Goal: Entertainment & Leisure: Consume media (video, audio)

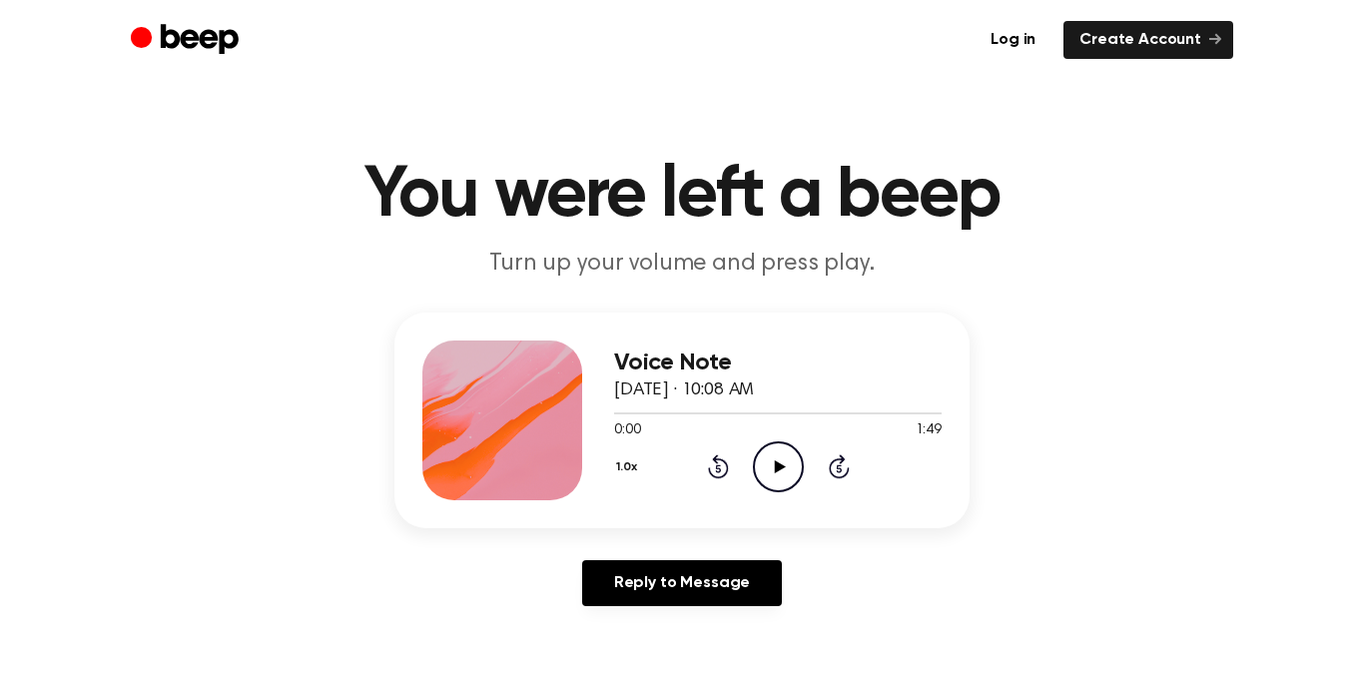
click at [773, 467] on icon "Play Audio" at bounding box center [778, 466] width 51 height 51
click at [787, 444] on icon "Pause Audio" at bounding box center [778, 466] width 51 height 51
click at [770, 469] on icon "Play Audio" at bounding box center [778, 466] width 51 height 51
click at [789, 470] on icon "Pause Audio" at bounding box center [778, 466] width 51 height 51
click at [788, 469] on icon "Play Audio" at bounding box center [778, 466] width 51 height 51
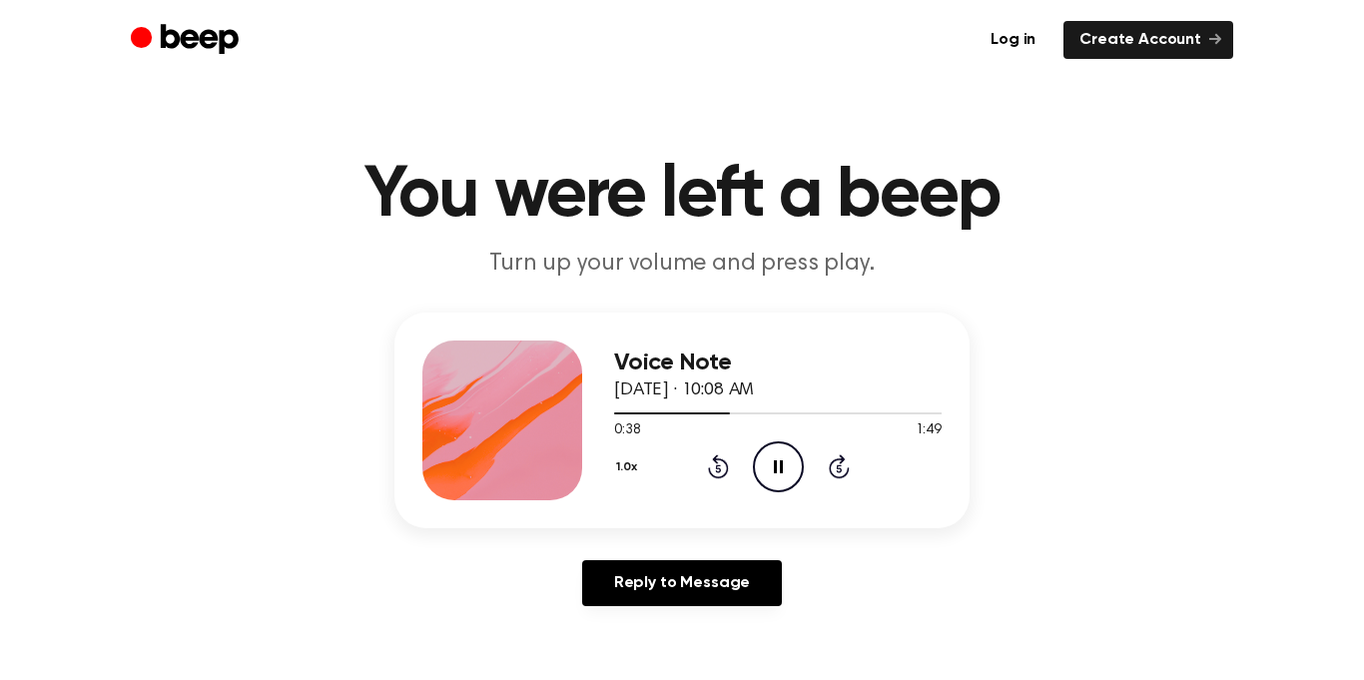
click at [786, 469] on icon "Pause Audio" at bounding box center [778, 466] width 51 height 51
click at [662, 414] on div at bounding box center [778, 413] width 328 height 16
click at [771, 472] on icon "Play Audio" at bounding box center [778, 466] width 51 height 51
click at [771, 472] on icon "Pause Audio" at bounding box center [778, 466] width 51 height 51
click at [771, 472] on icon "Play Audio" at bounding box center [778, 466] width 51 height 51
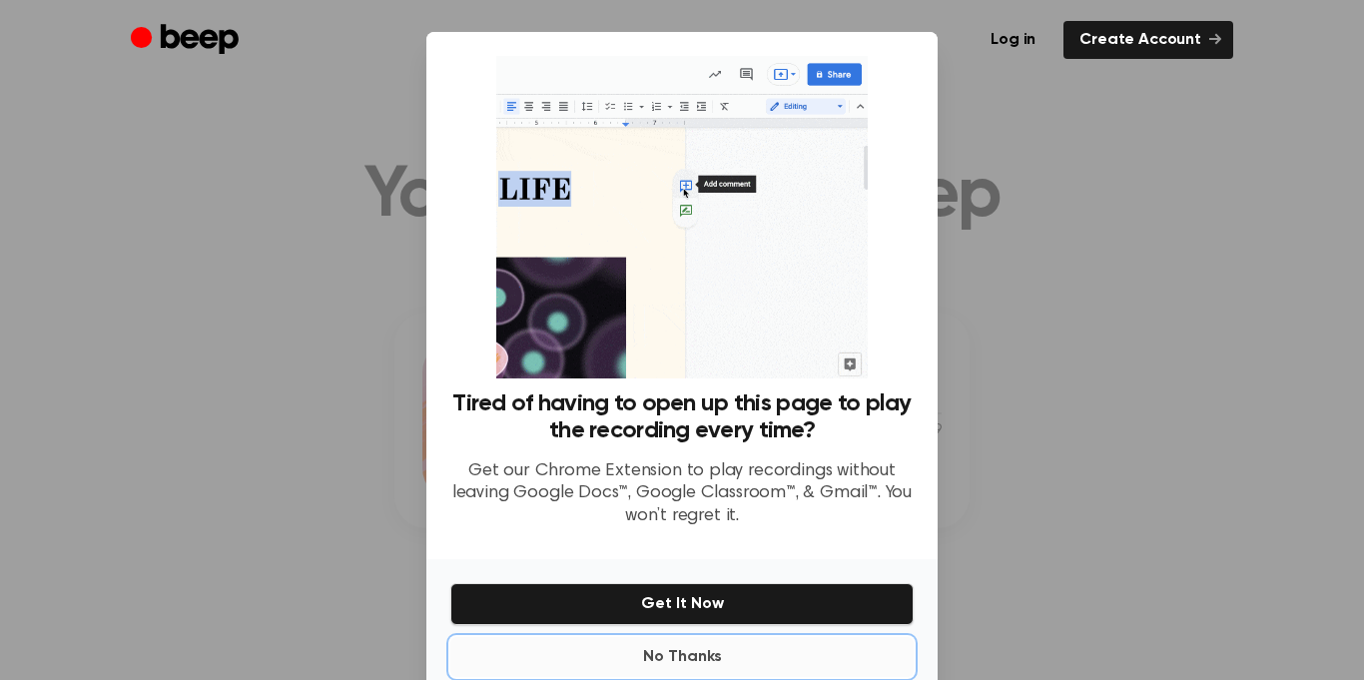
click at [678, 656] on button "No Thanks" at bounding box center [681, 657] width 463 height 40
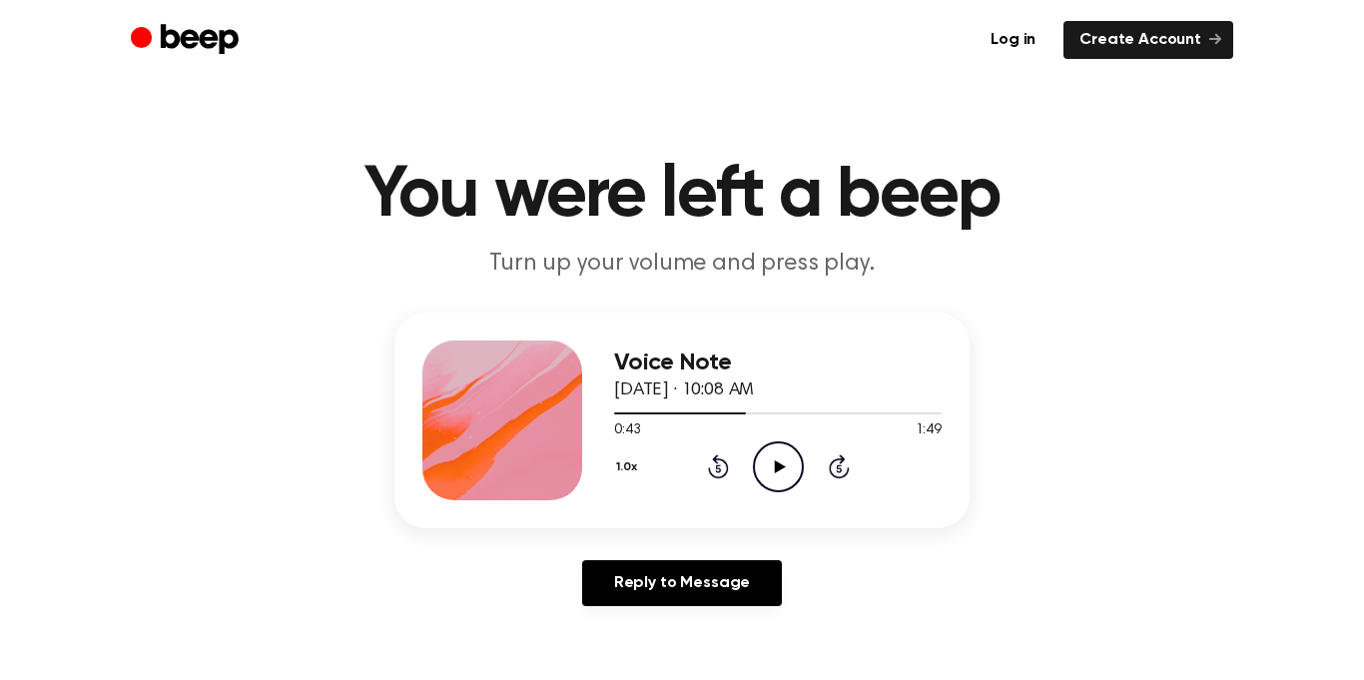
click at [798, 460] on icon "Play Audio" at bounding box center [778, 466] width 51 height 51
click at [798, 460] on icon "Pause Audio" at bounding box center [778, 466] width 51 height 51
click at [773, 479] on icon "Play Audio" at bounding box center [778, 466] width 51 height 51
click at [773, 479] on icon "Pause Audio" at bounding box center [778, 466] width 51 height 51
click at [777, 479] on icon "Play Audio" at bounding box center [778, 466] width 51 height 51
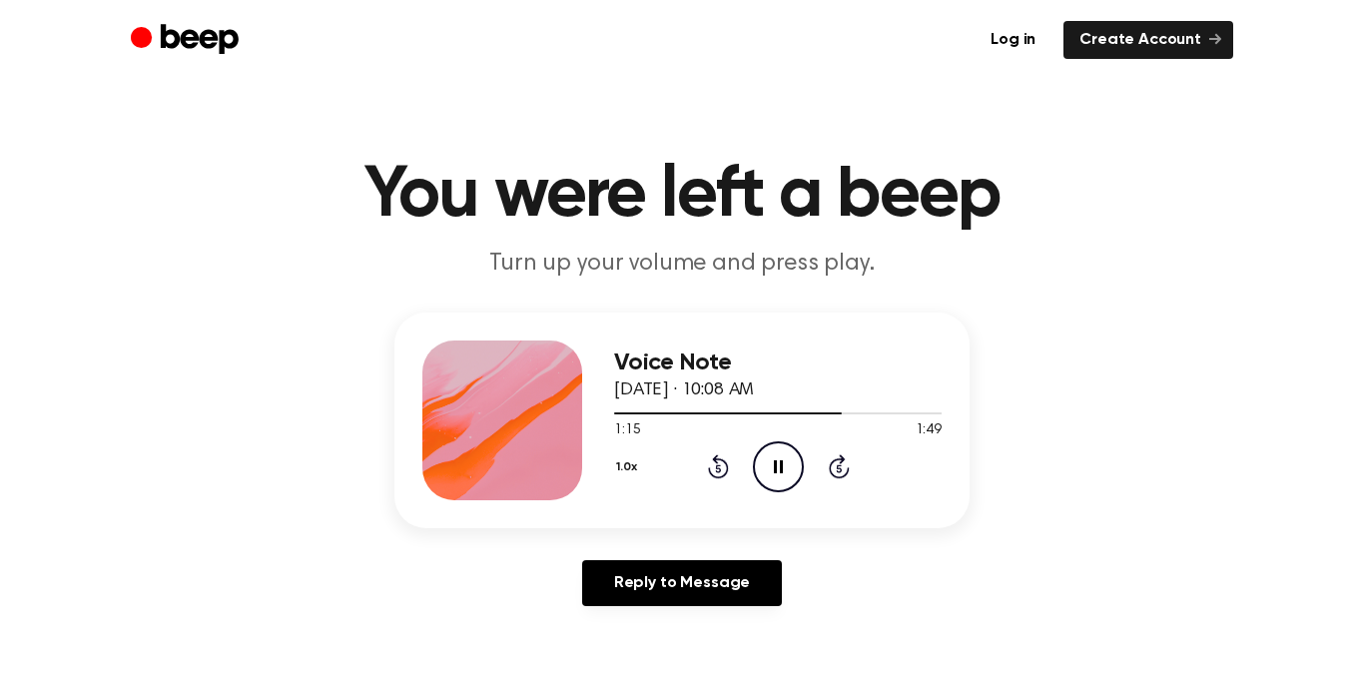
click at [777, 479] on icon "Pause Audio" at bounding box center [778, 466] width 51 height 51
click at [785, 468] on icon "Play Audio" at bounding box center [778, 466] width 51 height 51
click at [842, 414] on div at bounding box center [778, 413] width 328 height 16
click at [774, 459] on icon "Play Audio" at bounding box center [778, 466] width 51 height 51
